Goal: Task Accomplishment & Management: Manage account settings

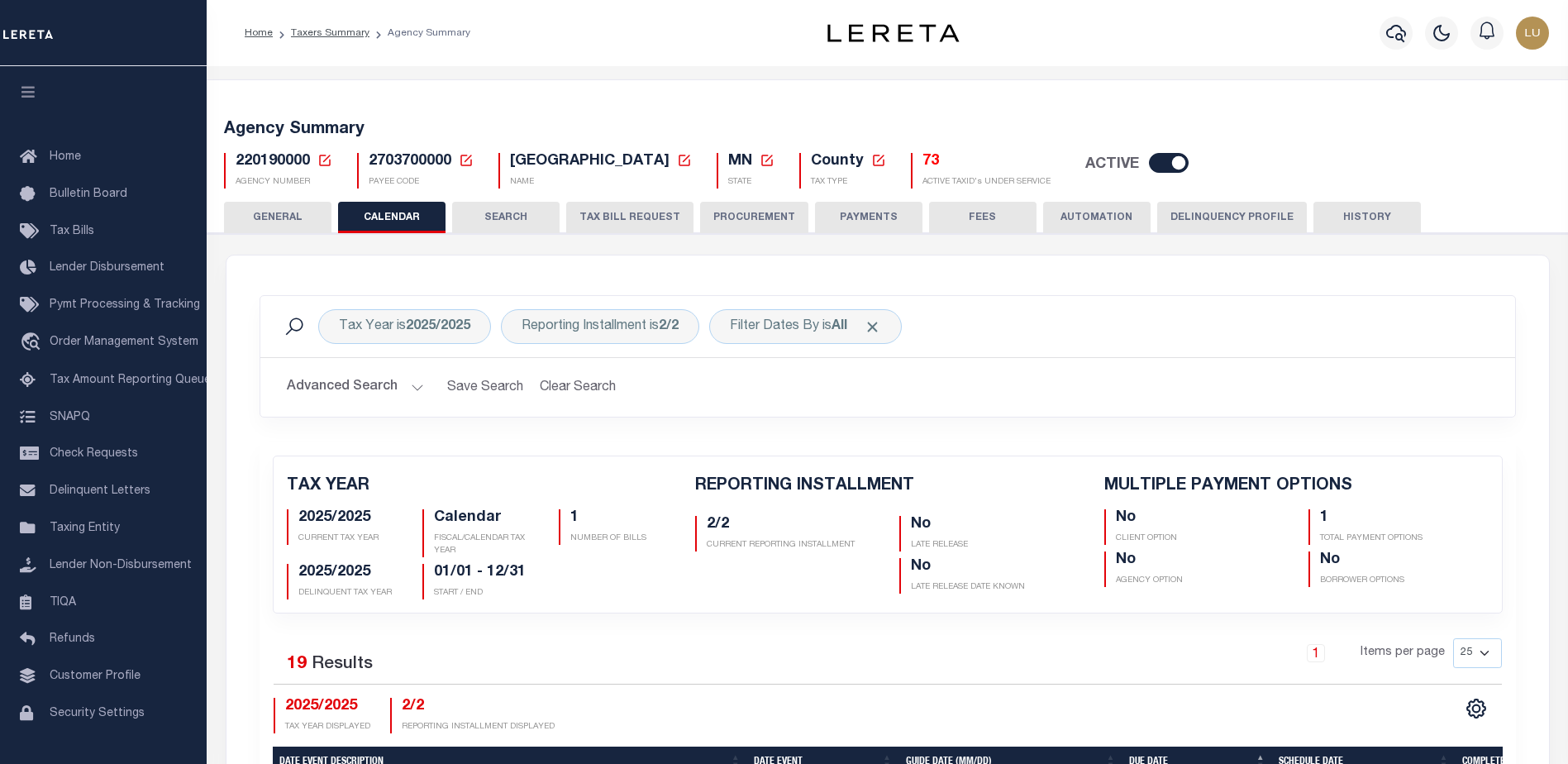
click at [329, 156] on icon at bounding box center [325, 160] width 12 height 12
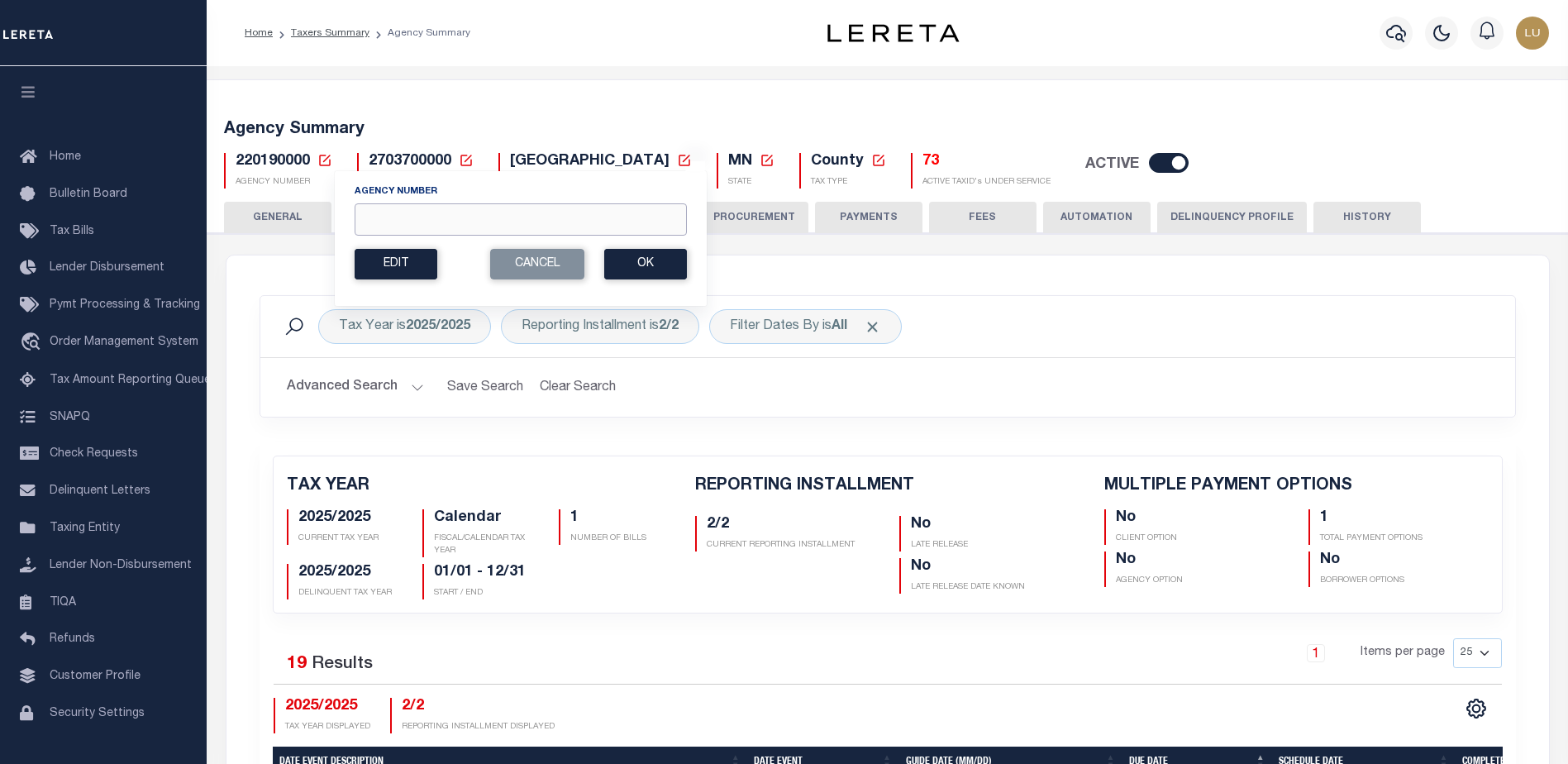
click at [459, 208] on input "Agency Number" at bounding box center [521, 219] width 332 height 32
paste input "050538801"
type input "050538801"
click at [655, 269] on button "Ok" at bounding box center [645, 264] width 83 height 31
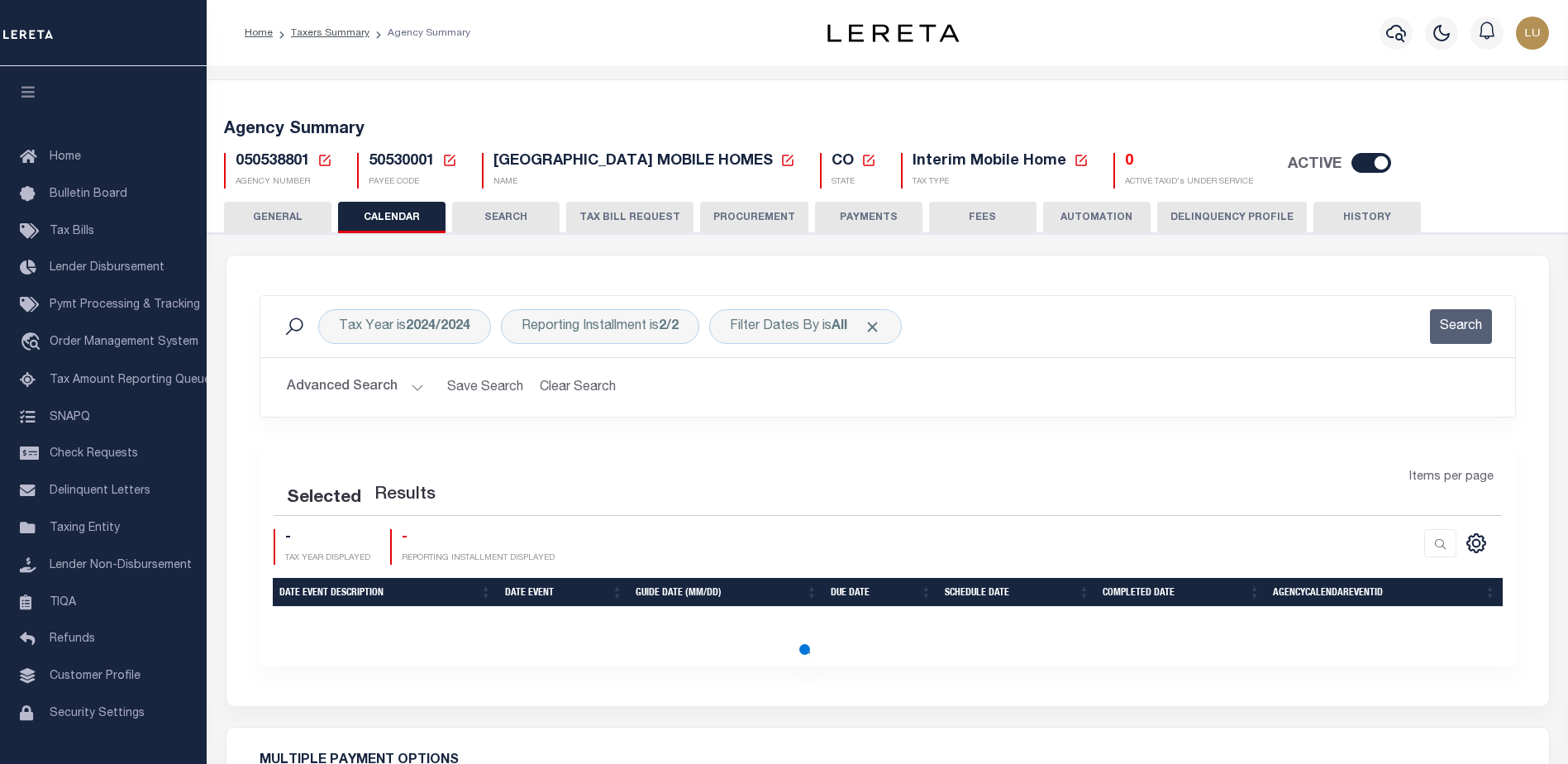
checkbox input "false"
type input "1"
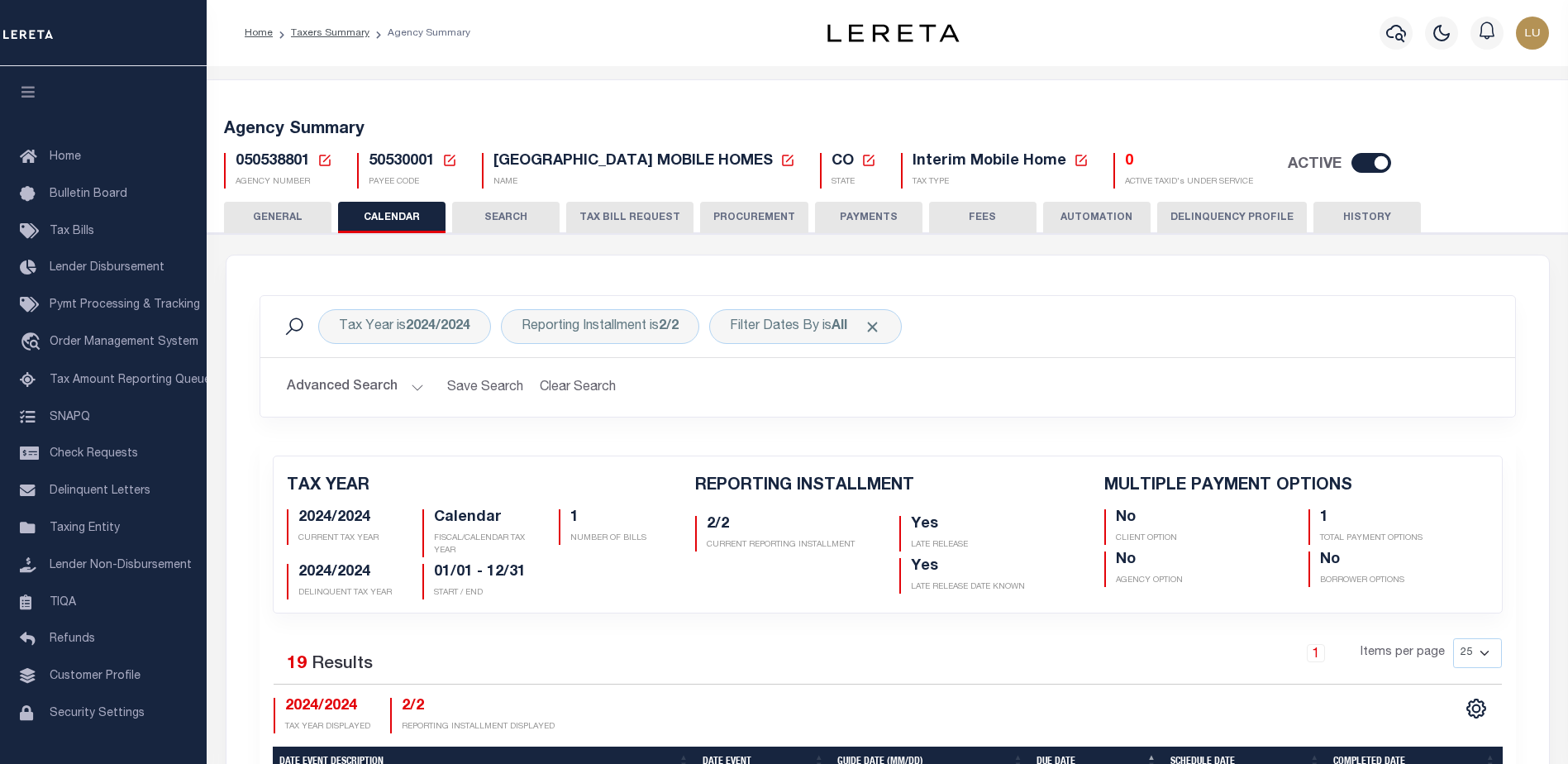
click at [646, 199] on div "Agency Summary 050538801 Agency Number Edit Cancel Ok New Agency Number Cancel …" at bounding box center [887, 150] width 1367 height 101
click at [634, 221] on button "TAX BILL REQUEST" at bounding box center [630, 217] width 128 height 31
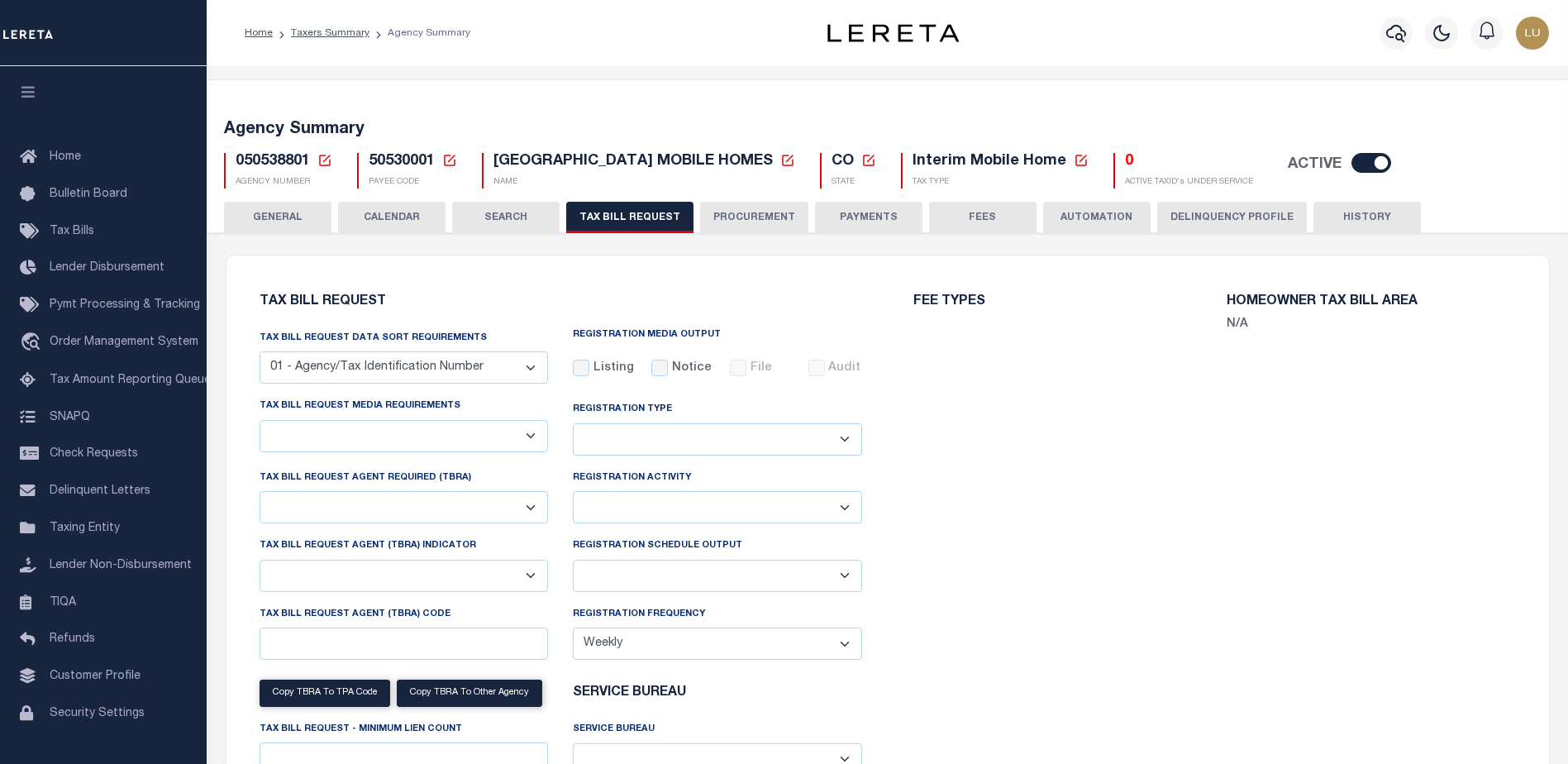
select select "27"
checkbox input "false"
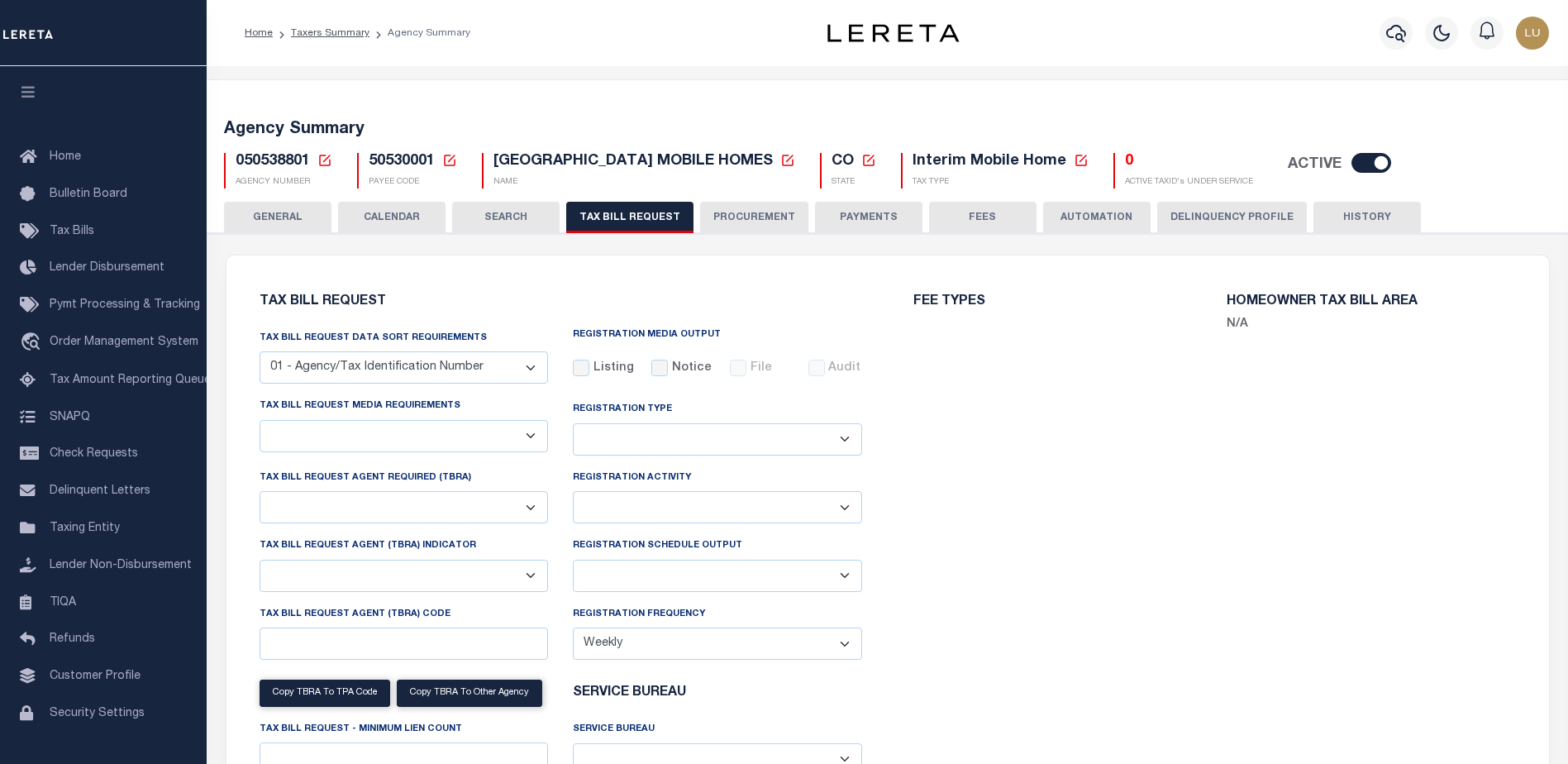
select select "22"
select select "false"
select select
select select "7803021001"
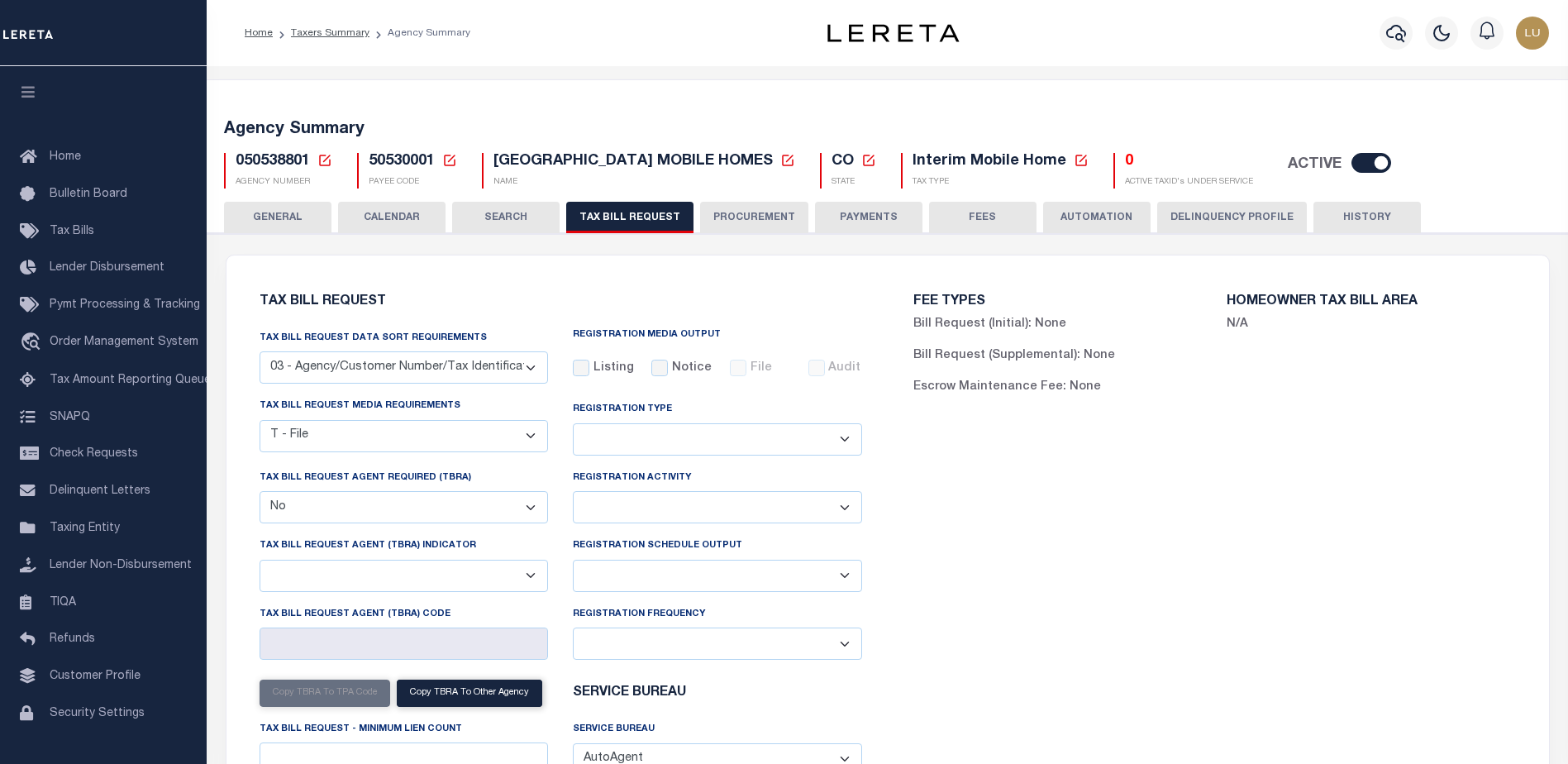
scroll to position [248, 0]
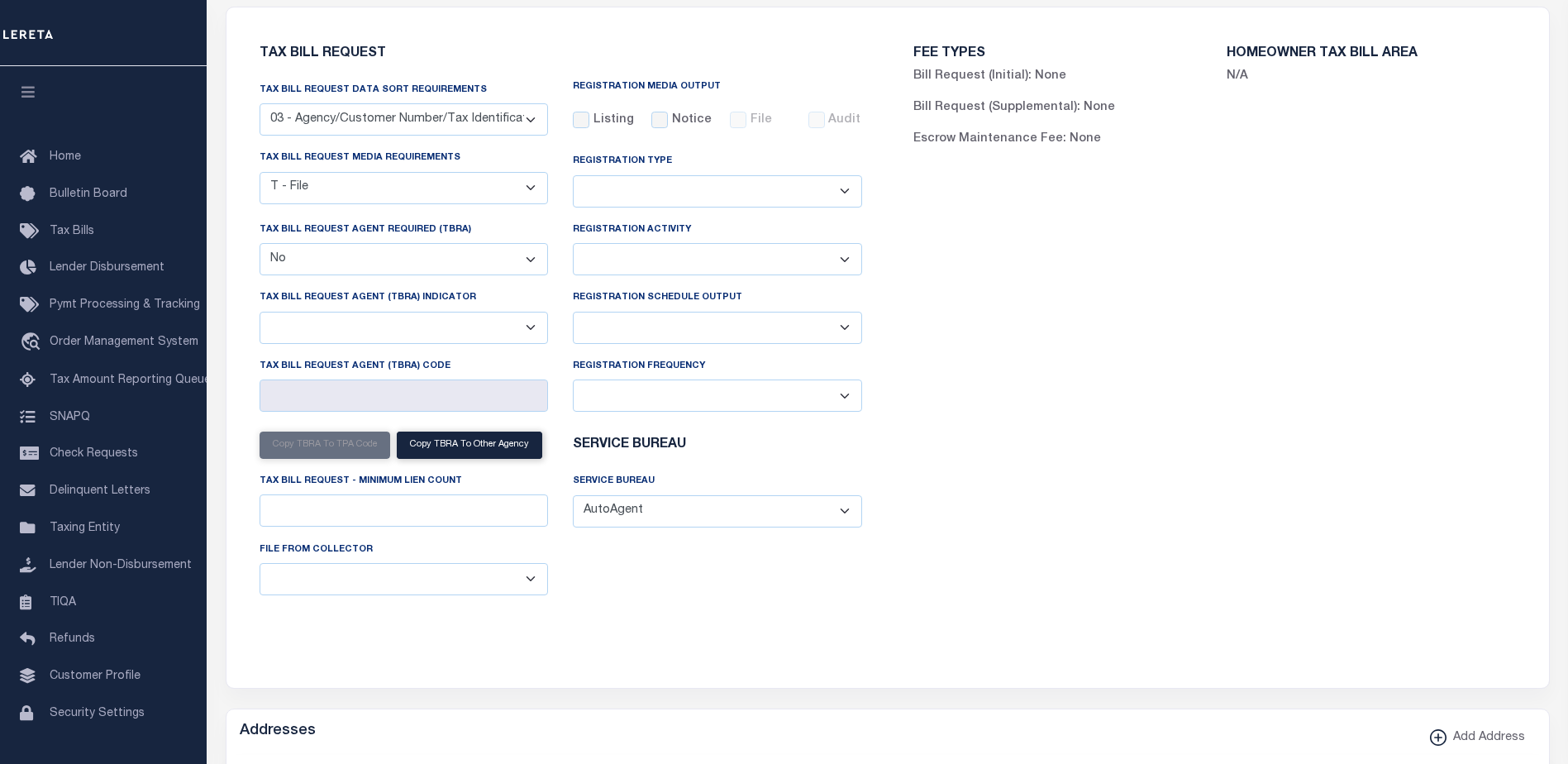
click at [728, 397] on select "Daily Monthly - First Day of the Month Monthly - Last Day of the Month Monthly …" at bounding box center [717, 395] width 289 height 32
click at [706, 331] on select "Delta File Full File" at bounding box center [717, 327] width 289 height 32
select select "1"
click at [573, 314] on select "Delta File Full File" at bounding box center [717, 327] width 289 height 32
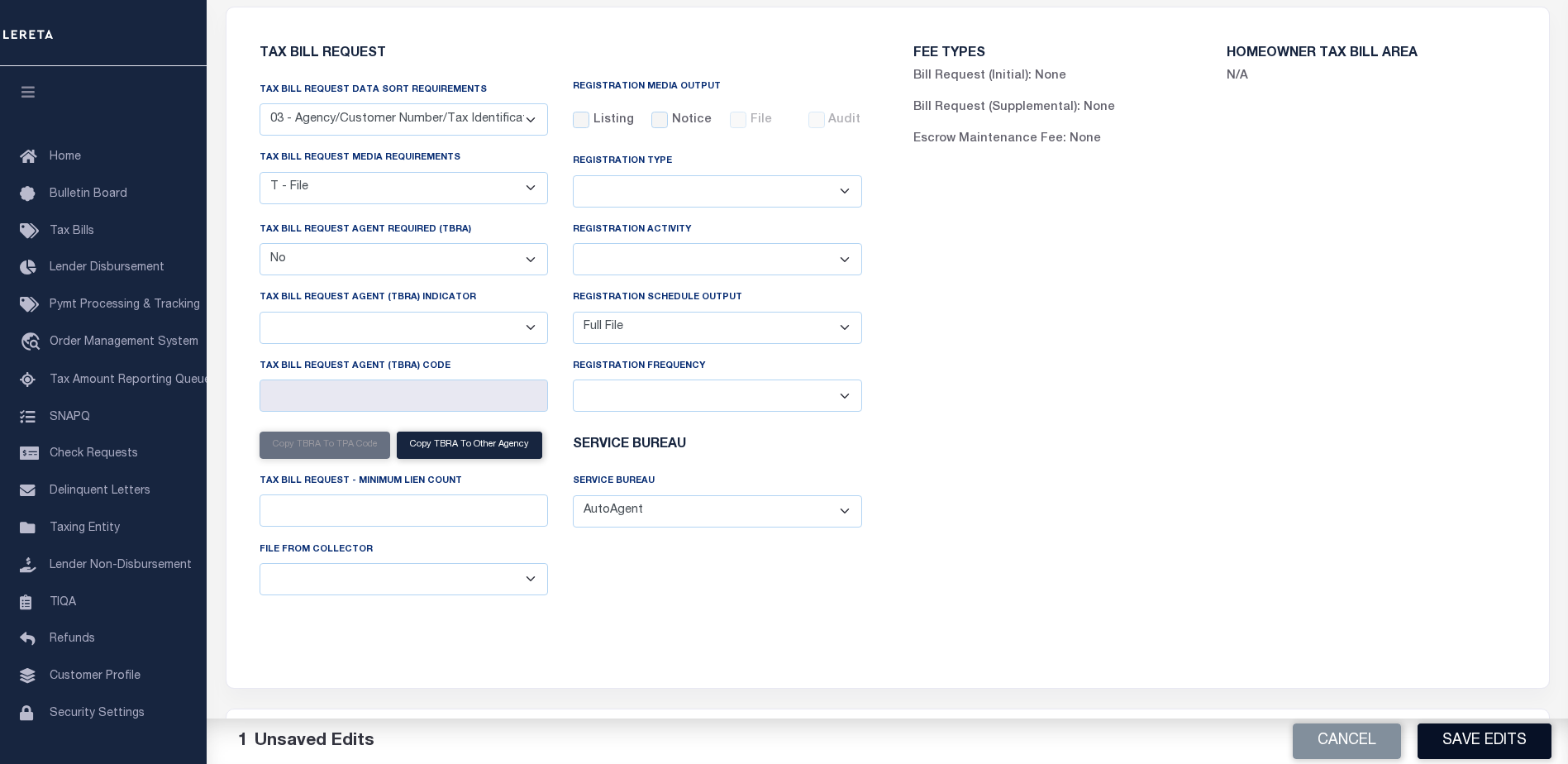
click at [1478, 736] on button "Save Edits" at bounding box center [1484, 740] width 134 height 36
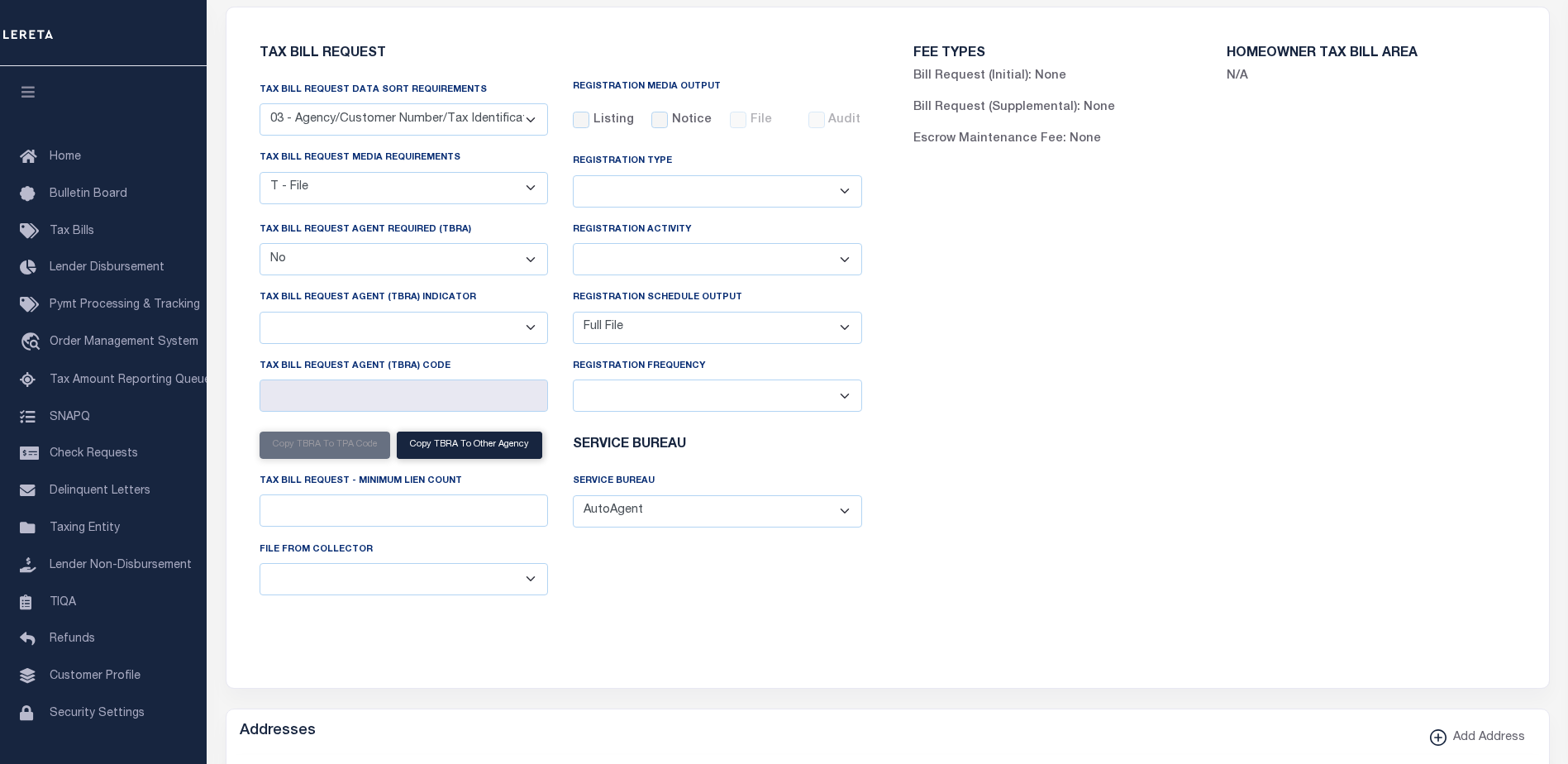
click at [808, 336] on select "Delta File Full File" at bounding box center [717, 327] width 289 height 32
select select
click at [573, 314] on select "Delta File Full File" at bounding box center [717, 327] width 289 height 32
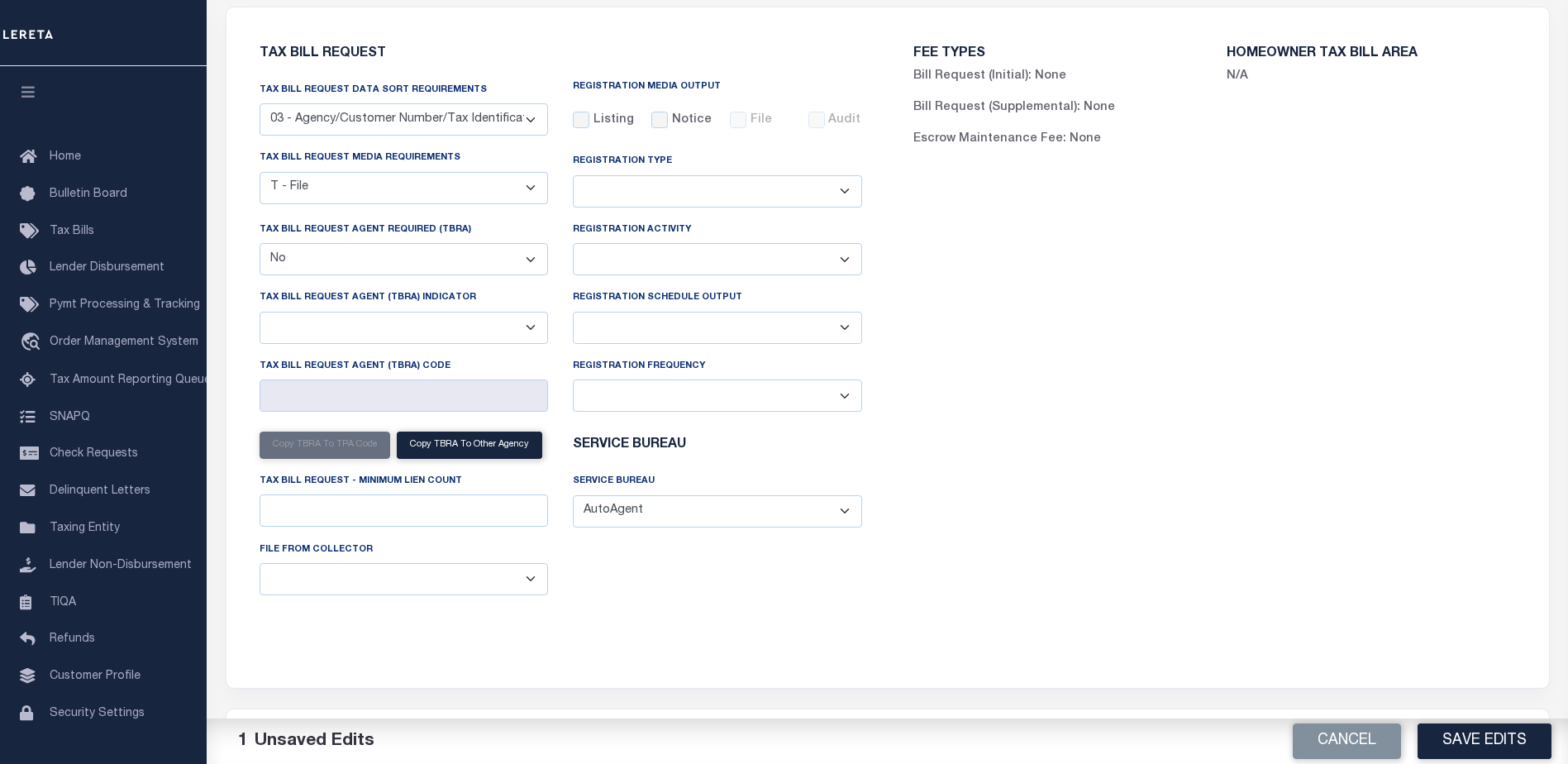
click at [1458, 743] on button "Save Edits" at bounding box center [1484, 740] width 134 height 36
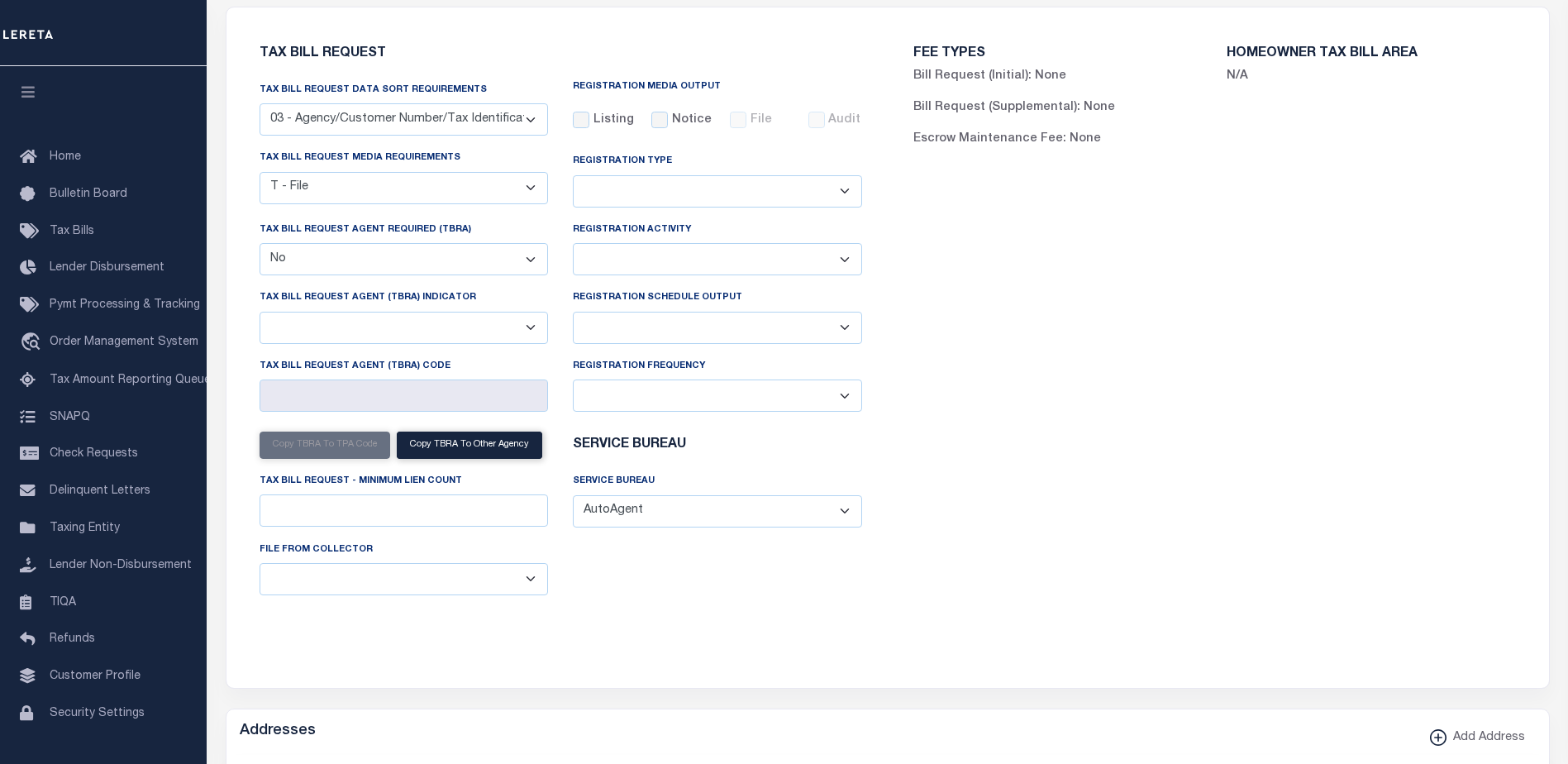
click at [393, 261] on select "Yes No" at bounding box center [404, 258] width 289 height 32
select select "true"
click at [260, 245] on select "Yes No" at bounding box center [404, 258] width 289 height 32
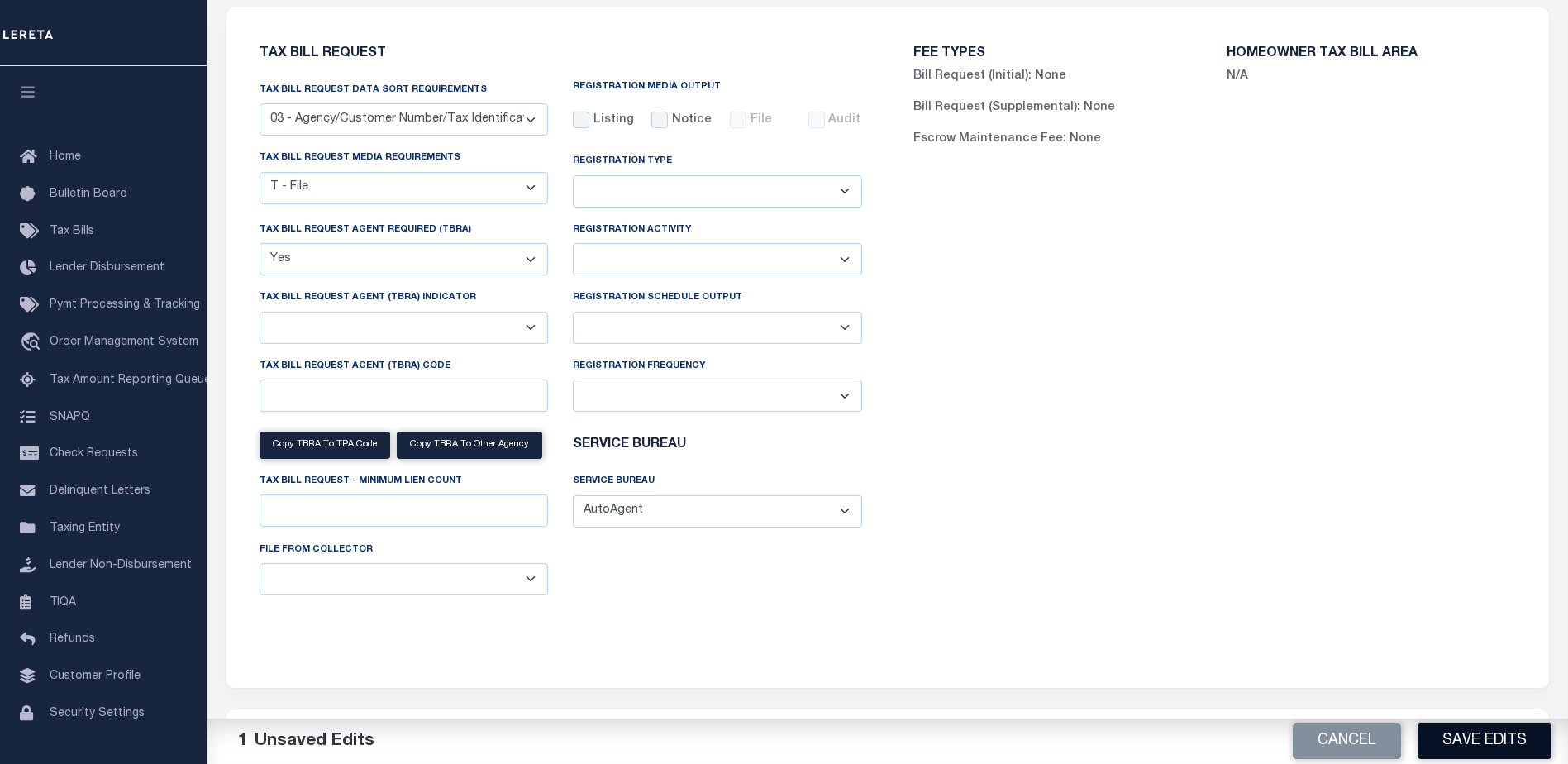
click at [1497, 749] on button "Save Edits" at bounding box center [1484, 740] width 134 height 36
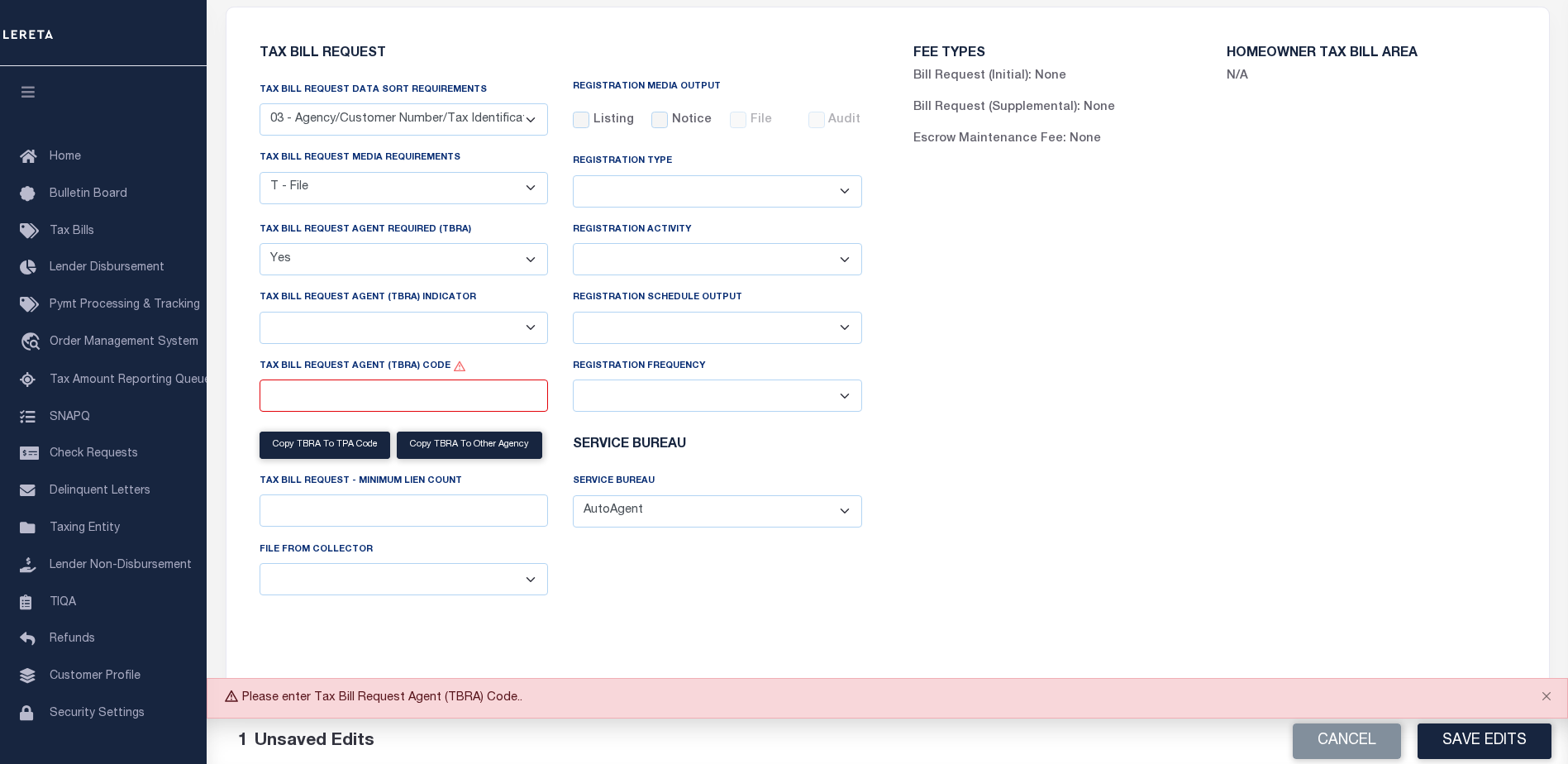
click at [474, 260] on select "Yes No" at bounding box center [404, 258] width 289 height 32
select select
click at [260, 245] on select "Yes No" at bounding box center [404, 258] width 289 height 32
click at [1488, 740] on button "Save Edits" at bounding box center [1484, 740] width 134 height 36
